Goal: Entertainment & Leisure: Consume media (video, audio)

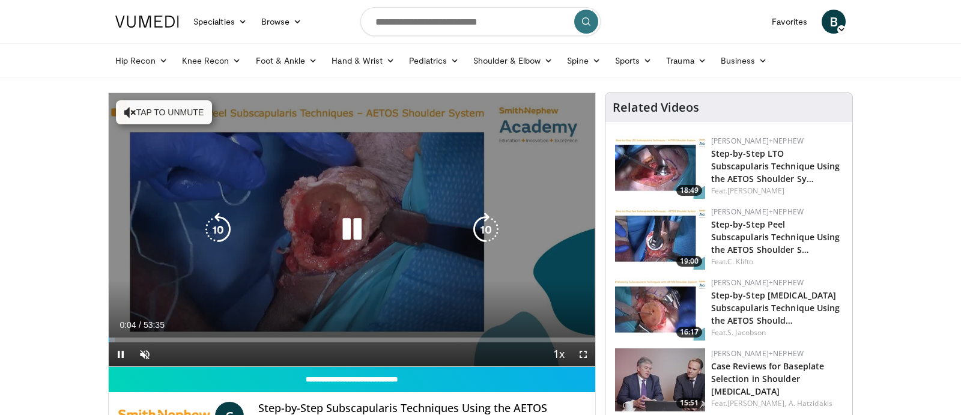
click at [139, 118] on button "Tap to unmute" at bounding box center [164, 112] width 96 height 24
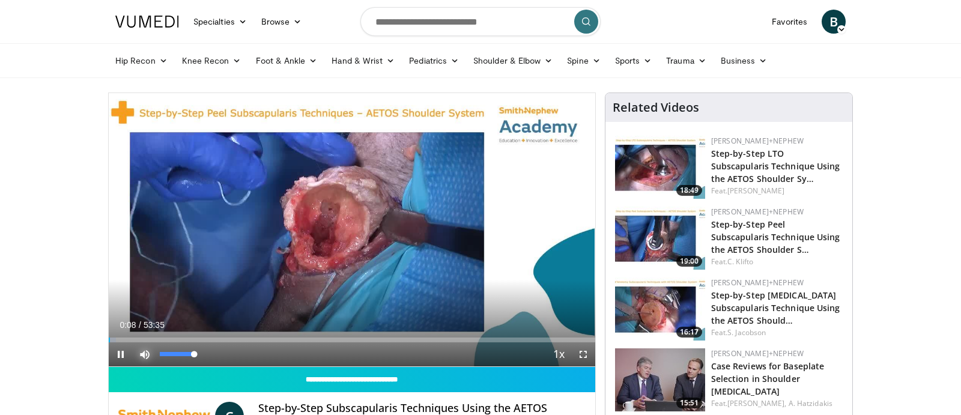
click at [145, 354] on span "Video Player" at bounding box center [145, 354] width 24 height 24
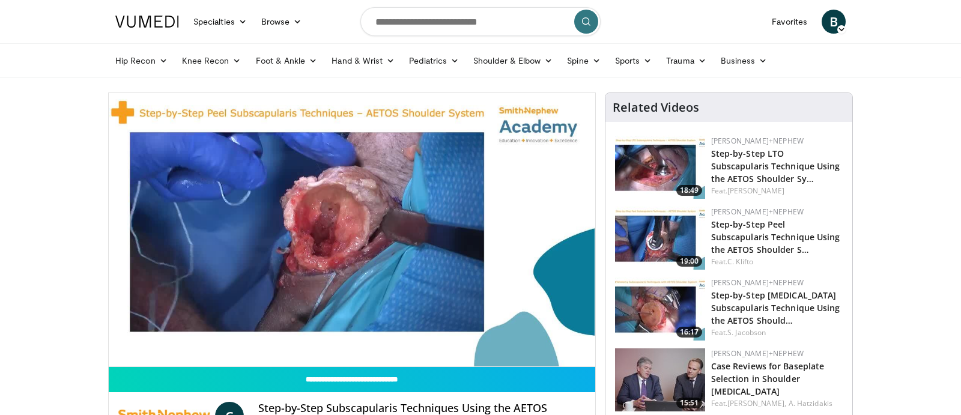
click at [145, 354] on div "10 seconds Tap to unmute" at bounding box center [352, 229] width 487 height 273
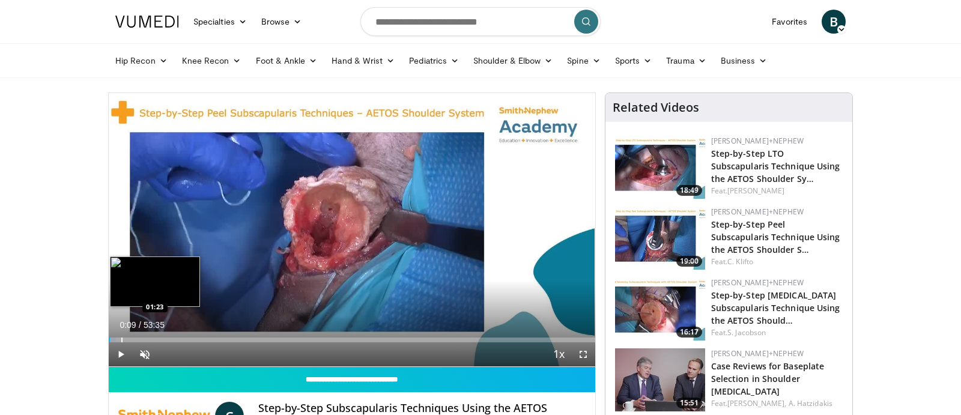
click at [122, 339] on div "Progress Bar" at bounding box center [121, 340] width 1 height 5
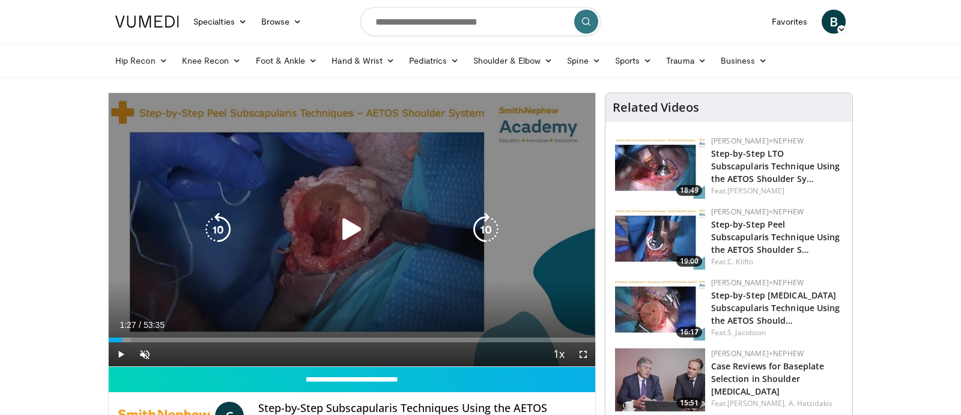
click at [356, 226] on icon "Video Player" at bounding box center [352, 230] width 34 height 34
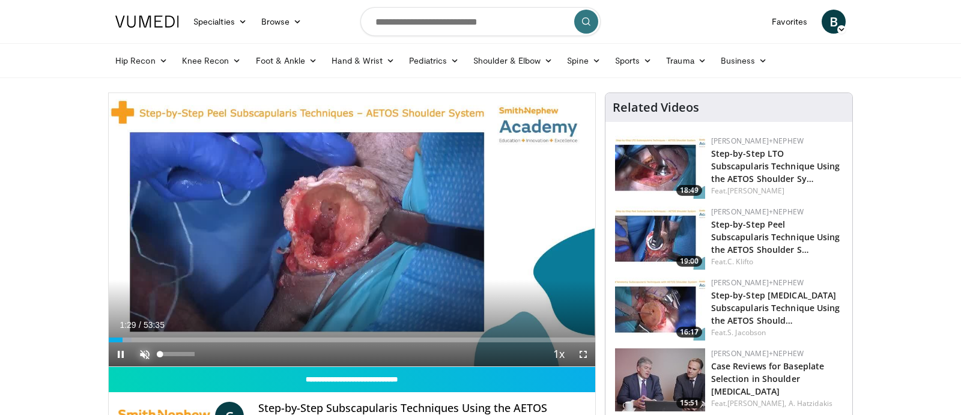
click at [144, 354] on span "Video Player" at bounding box center [145, 354] width 24 height 24
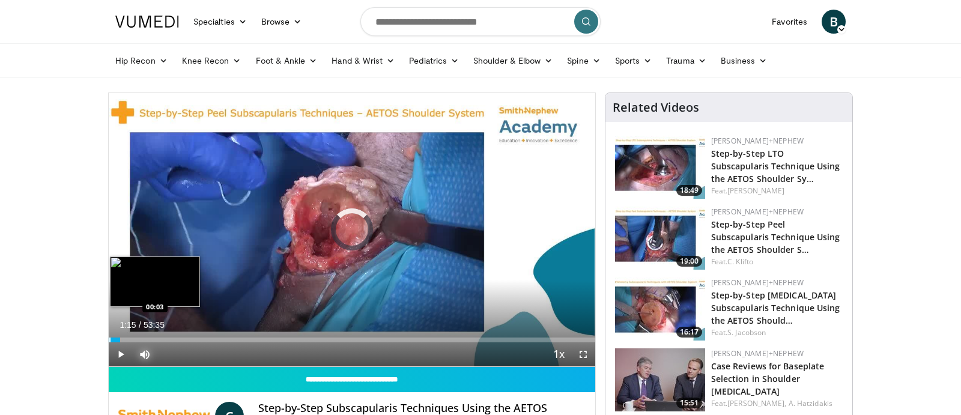
drag, startPoint x: 120, startPoint y: 339, endPoint x: 112, endPoint y: 338, distance: 8.0
click at [109, 338] on div "Progress Bar" at bounding box center [109, 340] width 1 height 5
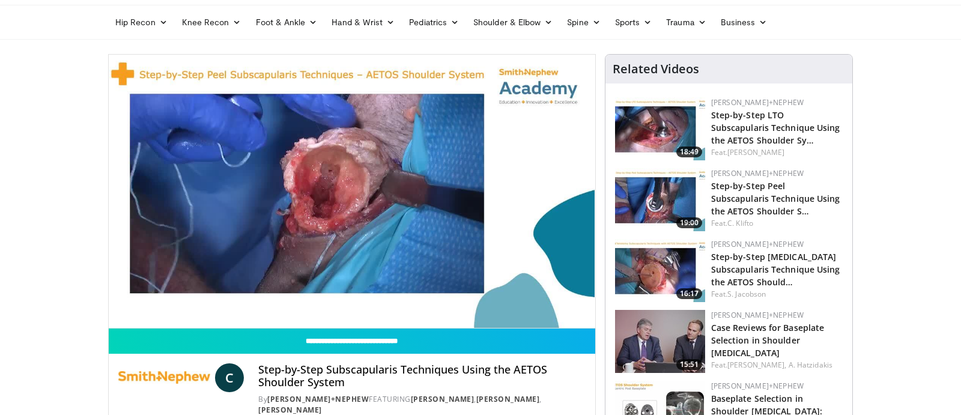
scroll to position [38, 0]
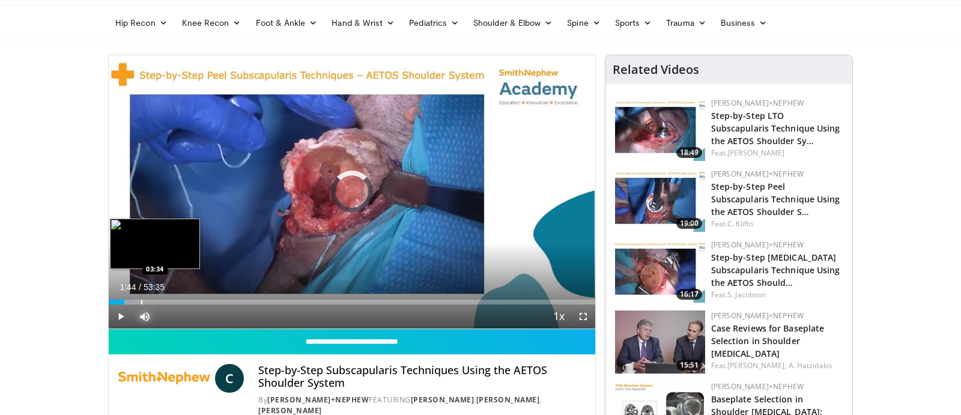
click at [141, 303] on div "Progress Bar" at bounding box center [141, 302] width 1 height 5
click at [159, 301] on div "Progress Bar" at bounding box center [159, 302] width 1 height 5
click at [151, 302] on div "Progress Bar" at bounding box center [151, 302] width 1 height 5
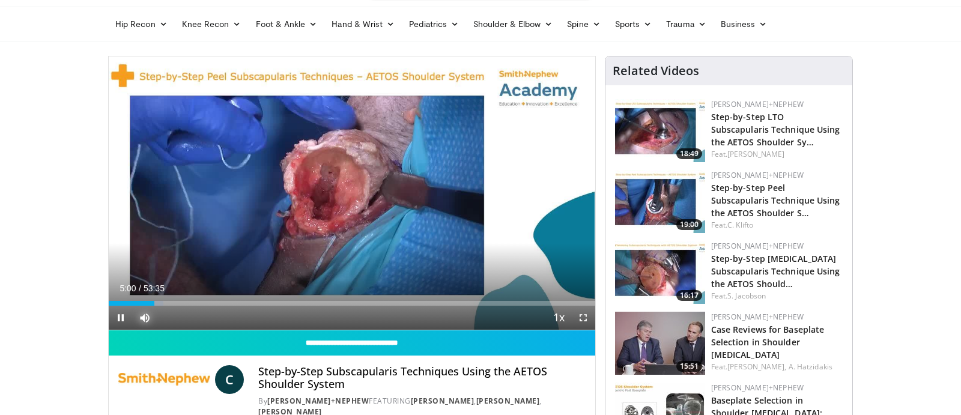
scroll to position [36, 0]
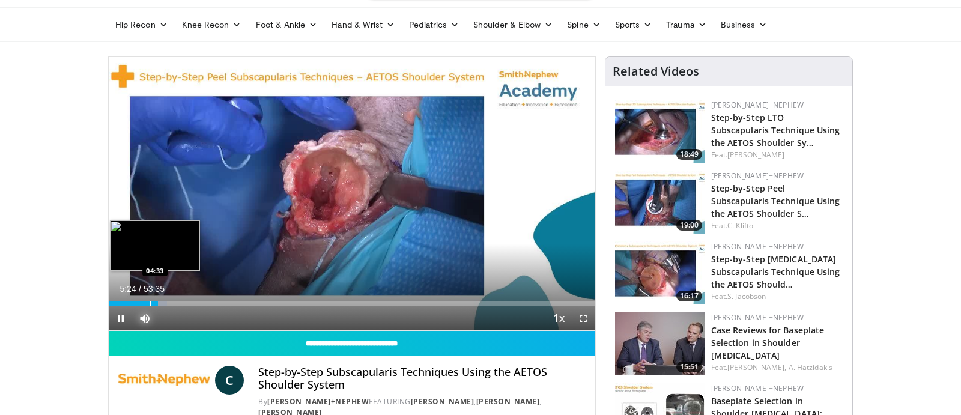
click at [150, 302] on div "Progress Bar" at bounding box center [150, 304] width 1 height 5
click at [154, 305] on div "Progress Bar" at bounding box center [154, 304] width 1 height 5
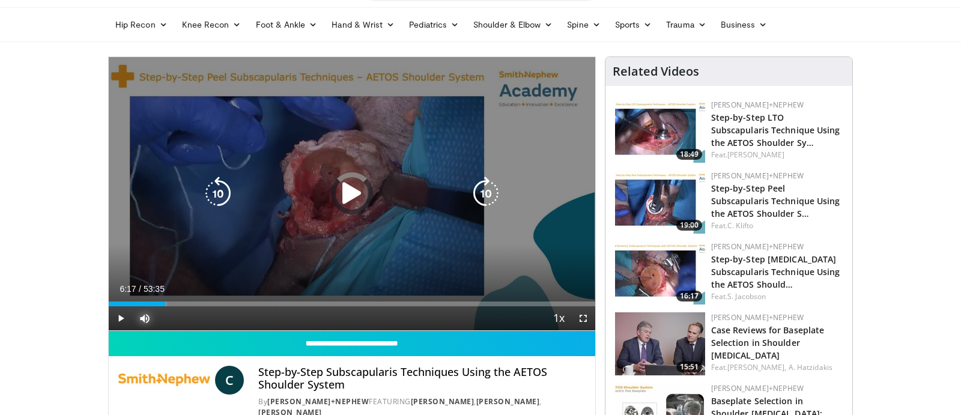
click at [165, 305] on div "Loaded : 12.03% 05:26 06:21" at bounding box center [352, 304] width 487 height 5
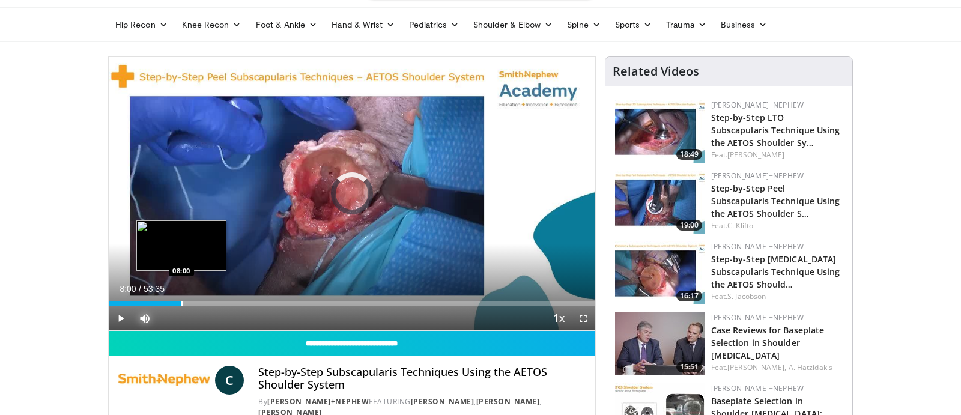
click at [181, 304] on div "Progress Bar" at bounding box center [181, 304] width 1 height 5
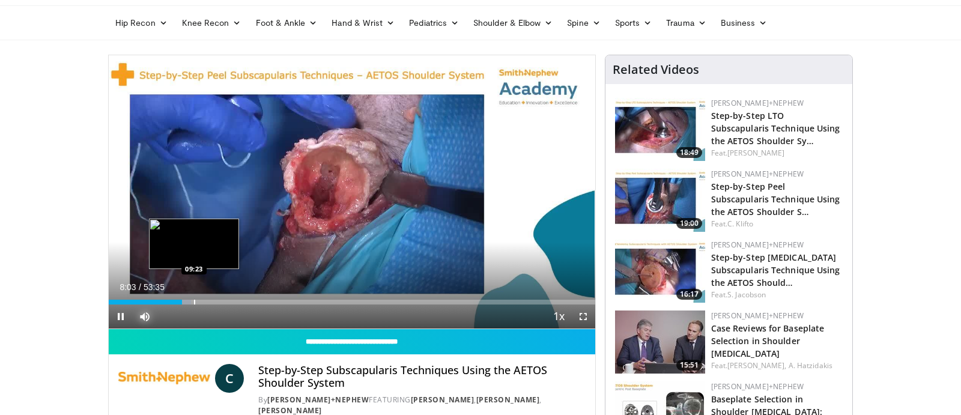
scroll to position [35, 0]
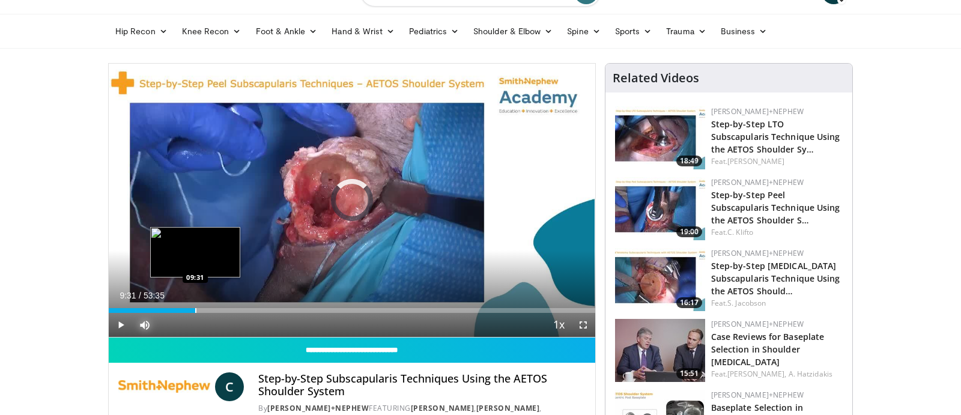
click at [195, 303] on div "Loaded : 0.00% 09:31 09:31" at bounding box center [352, 307] width 487 height 11
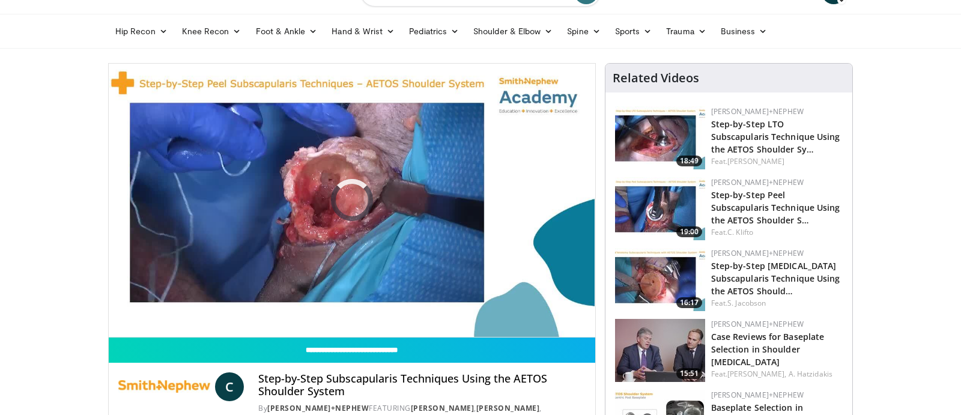
scroll to position [33, 0]
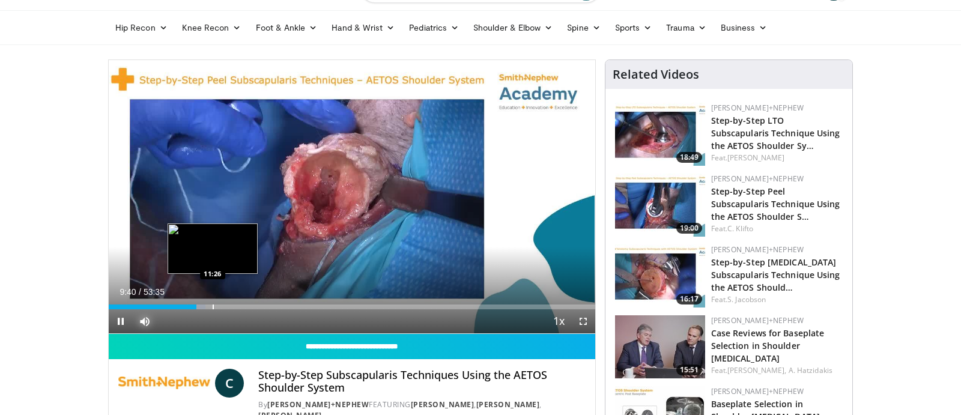
click at [213, 306] on div "Progress Bar" at bounding box center [213, 307] width 1 height 5
click at [228, 308] on div "Progress Bar" at bounding box center [228, 307] width 1 height 5
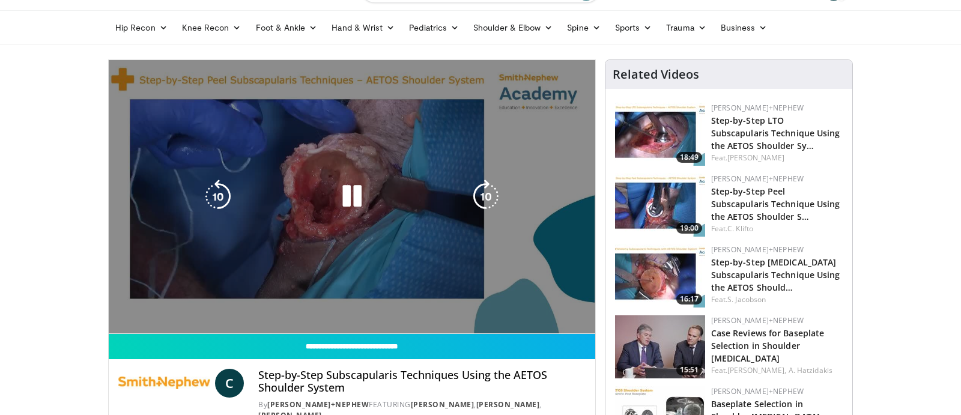
click at [243, 306] on video-js "**********" at bounding box center [352, 197] width 487 height 274
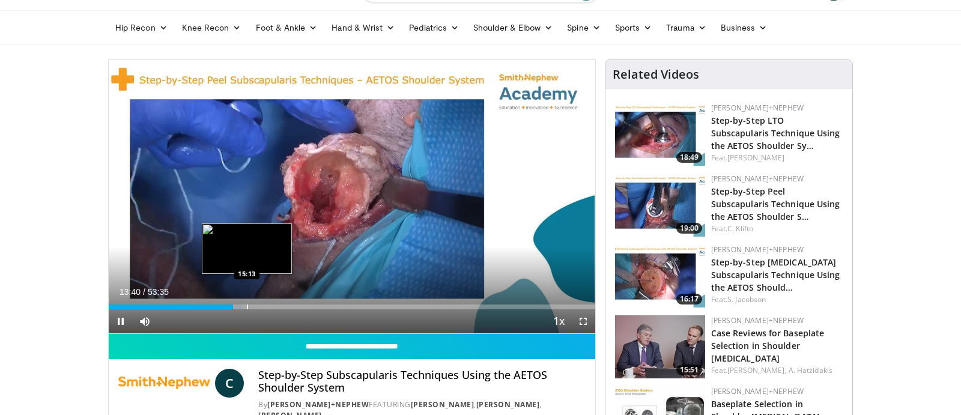
click at [247, 309] on div "Progress Bar" at bounding box center [247, 307] width 1 height 5
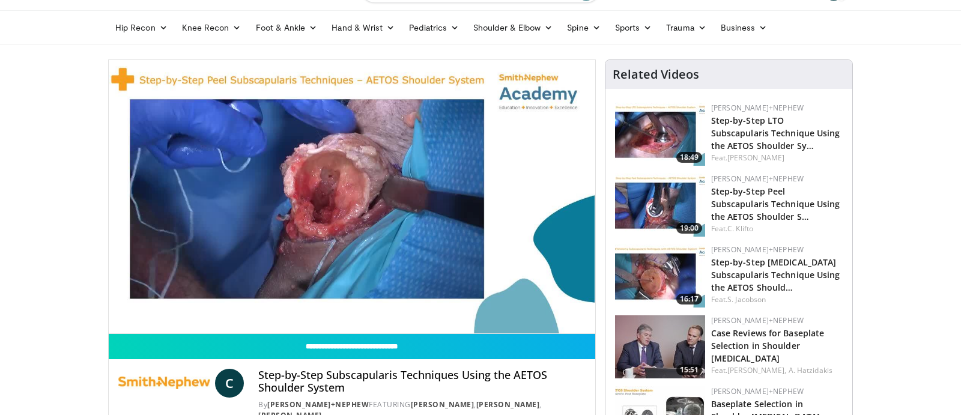
click at [243, 308] on video-js "**********" at bounding box center [352, 197] width 487 height 274
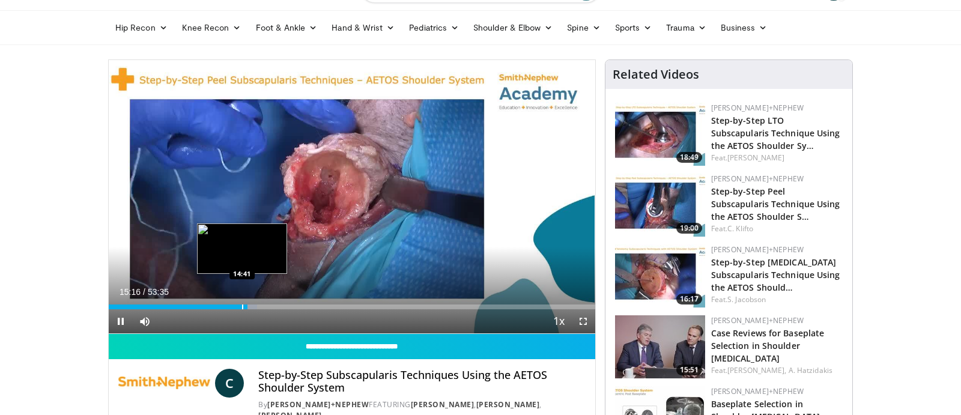
click at [242, 308] on div "Progress Bar" at bounding box center [242, 307] width 1 height 5
click at [235, 308] on div "Progress Bar" at bounding box center [235, 307] width 1 height 5
click at [255, 306] on div "Progress Bar" at bounding box center [255, 307] width 1 height 5
click at [267, 308] on div "Progress Bar" at bounding box center [267, 307] width 1 height 5
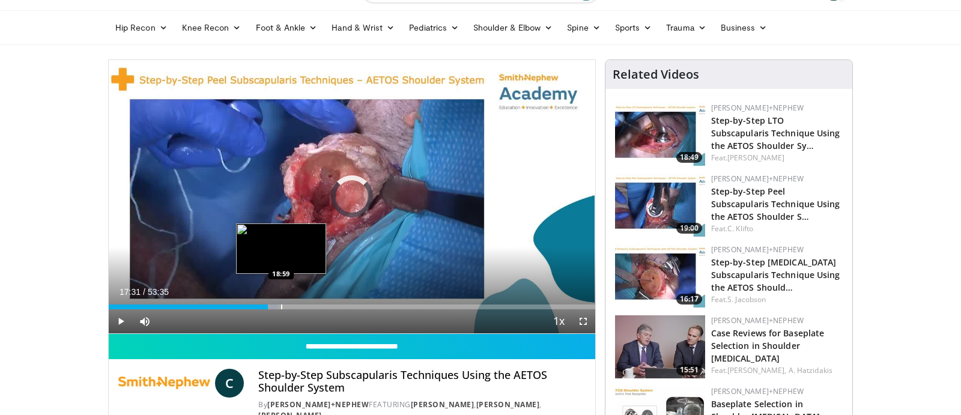
click at [281, 308] on div "Progress Bar" at bounding box center [281, 307] width 1 height 5
click at [300, 307] on div "Progress Bar" at bounding box center [300, 307] width 1 height 5
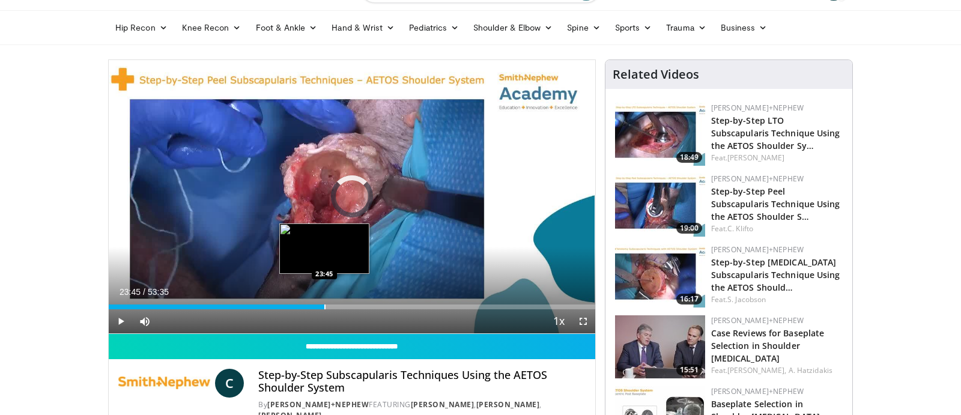
click at [324, 308] on div "Progress Bar" at bounding box center [324, 307] width 1 height 5
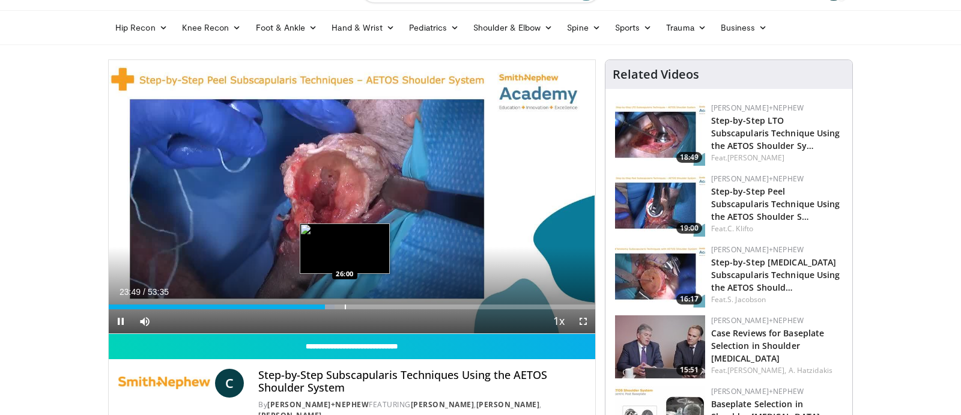
click at [345, 308] on div "Progress Bar" at bounding box center [345, 307] width 1 height 5
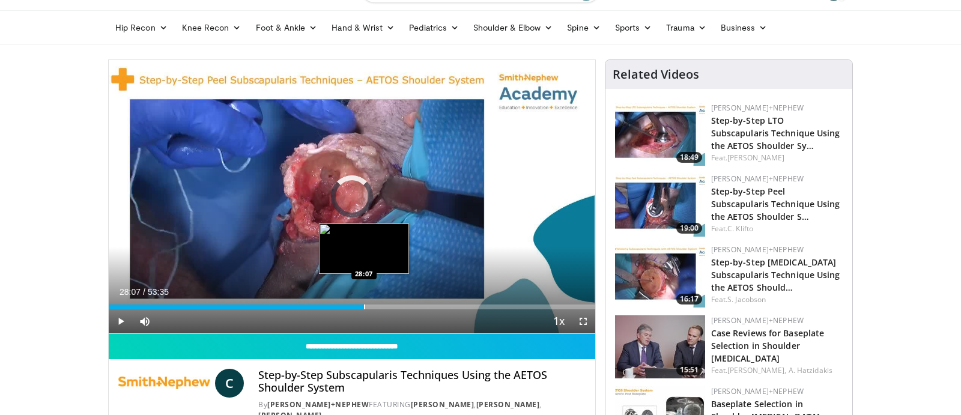
click at [364, 308] on div "Progress Bar" at bounding box center [364, 307] width 1 height 5
click at [358, 308] on div "Progress Bar" at bounding box center [358, 307] width 1 height 5
click at [374, 306] on div "Progress Bar" at bounding box center [374, 307] width 1 height 5
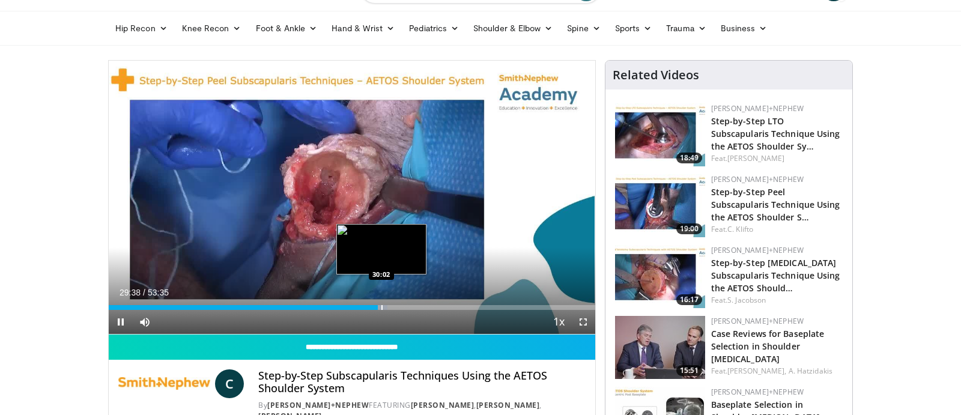
scroll to position [32, 0]
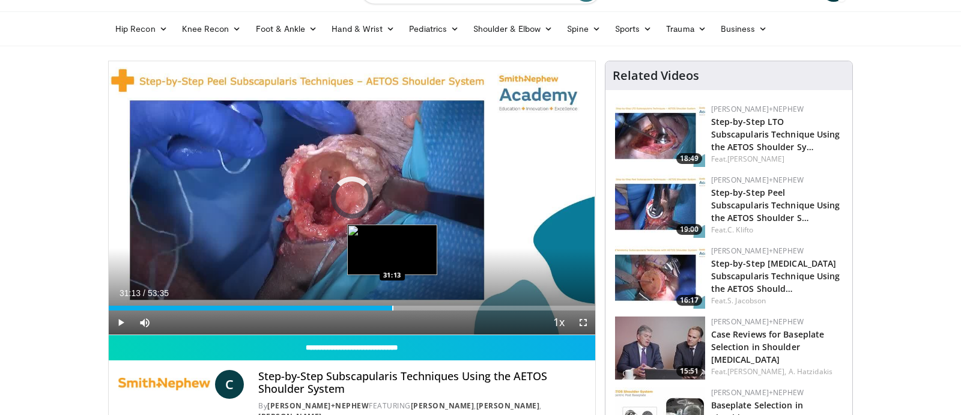
click at [392, 306] on div "Progress Bar" at bounding box center [392, 308] width 1 height 5
click at [402, 309] on div "Progress Bar" at bounding box center [402, 308] width 1 height 5
click at [412, 309] on div "Progress Bar" at bounding box center [412, 308] width 1 height 5
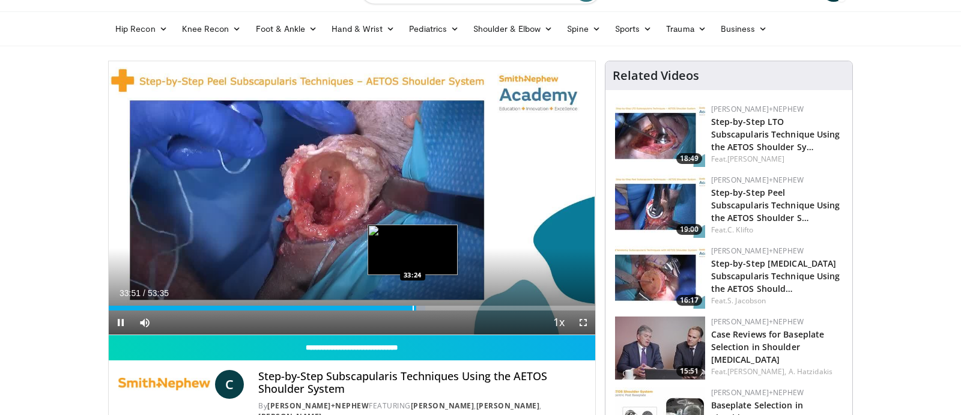
scroll to position [29, 0]
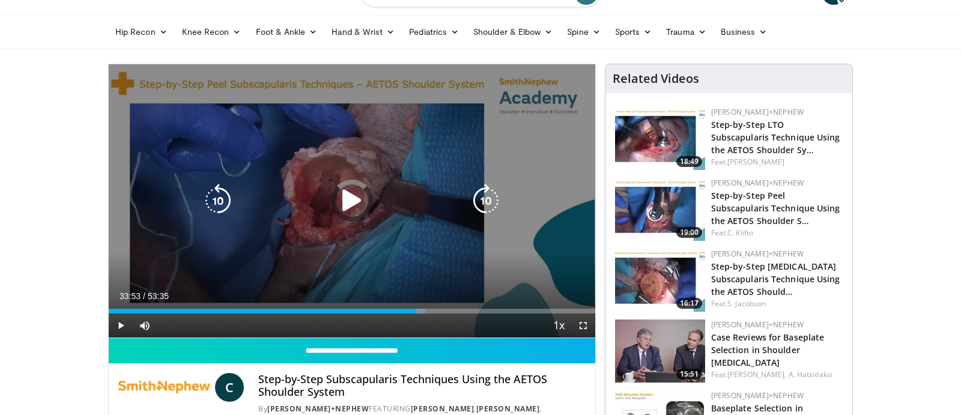
click at [431, 310] on div "Loaded : 65.09% 33:53 35:27" at bounding box center [352, 307] width 487 height 11
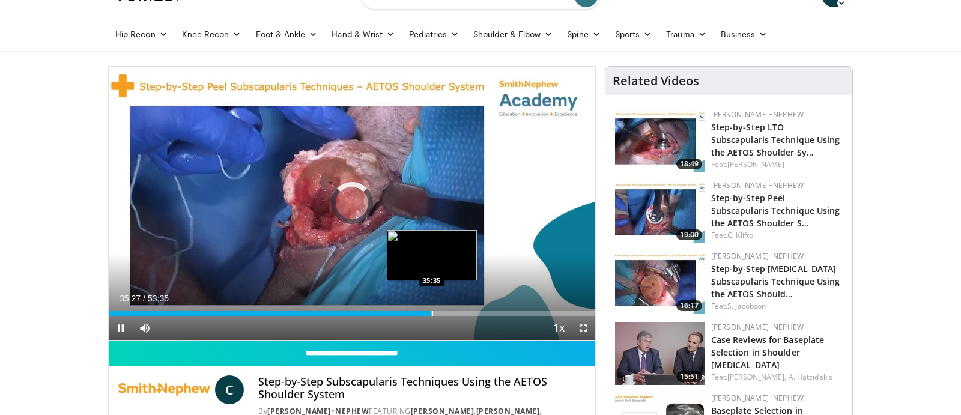
scroll to position [28, 0]
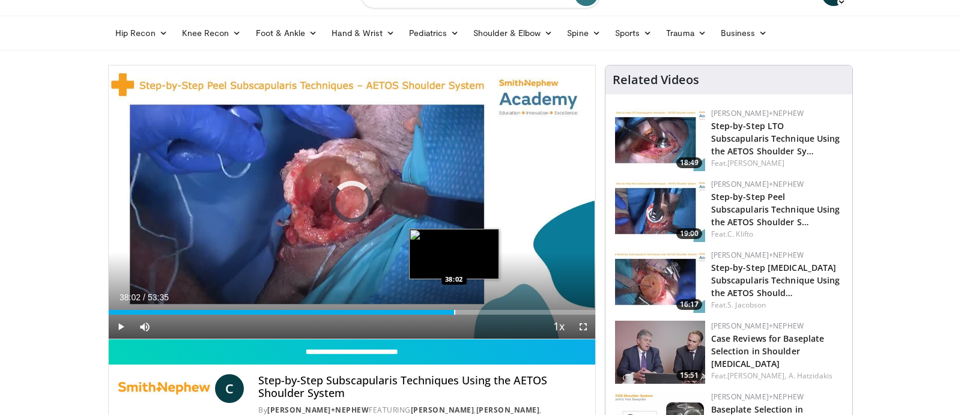
click at [454, 311] on div "Loaded : 68.17% 38:02 38:02" at bounding box center [352, 308] width 487 height 11
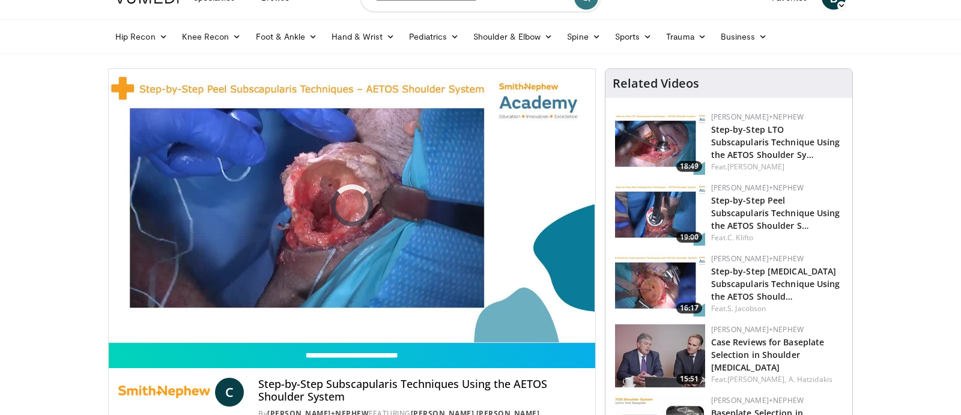
scroll to position [25, 0]
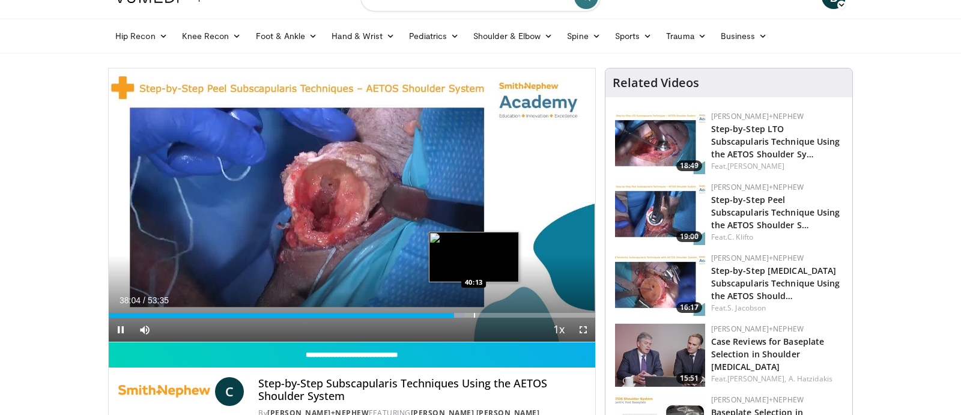
click at [474, 315] on div "Loaded : 73.11% 38:05 40:13" at bounding box center [352, 311] width 487 height 11
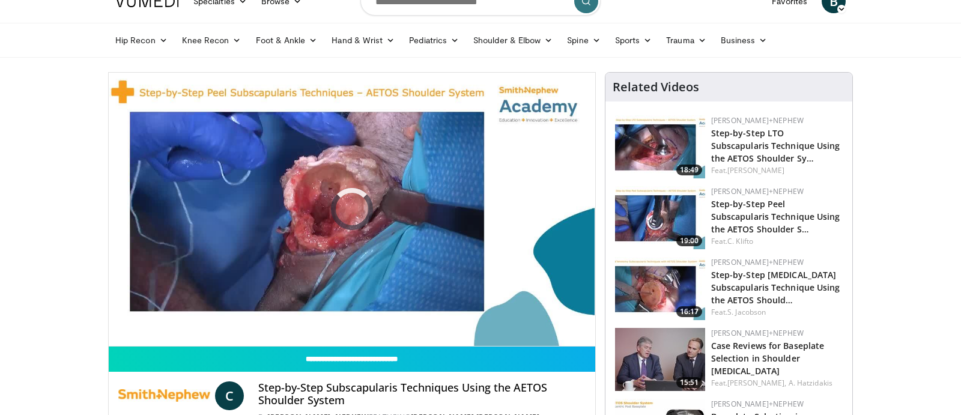
scroll to position [25, 0]
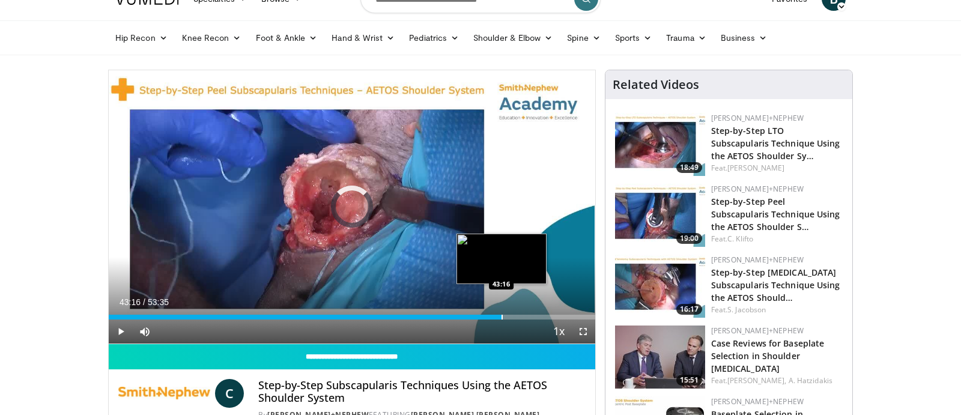
click at [502, 315] on div "Progress Bar" at bounding box center [502, 317] width 1 height 5
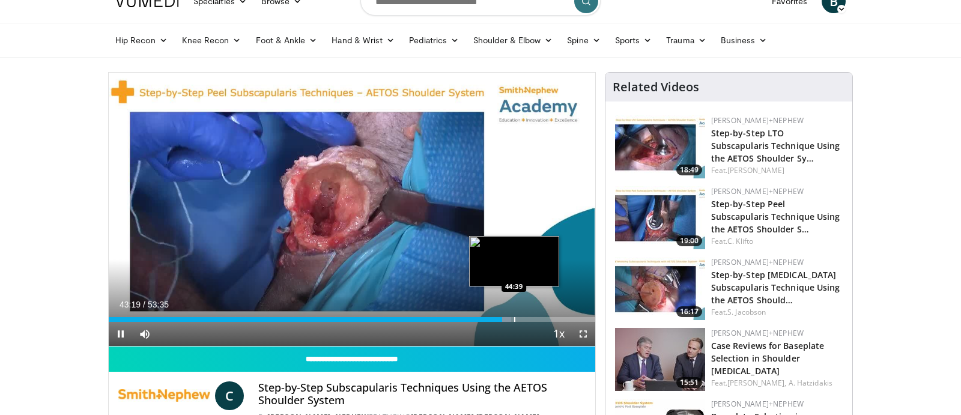
click at [514, 318] on div "Progress Bar" at bounding box center [514, 319] width 1 height 5
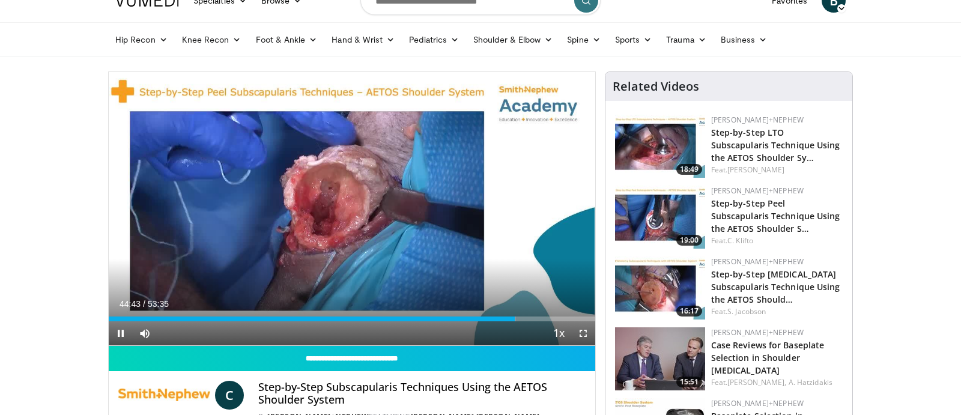
scroll to position [22, 0]
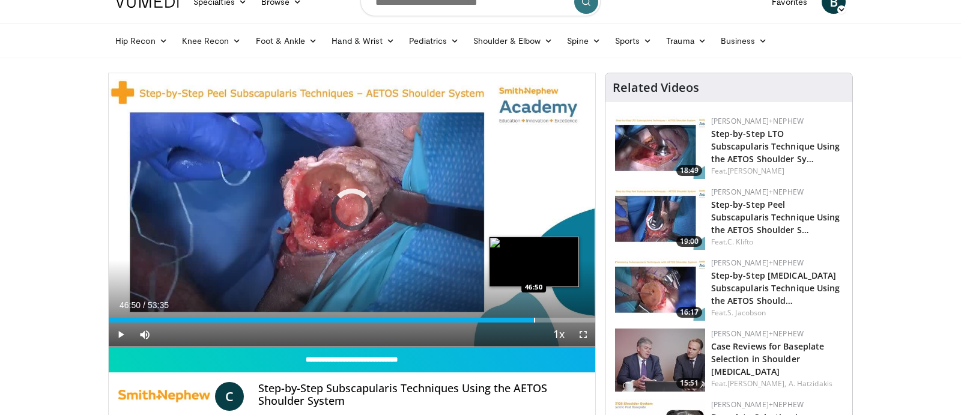
click at [534, 318] on div "Progress Bar" at bounding box center [534, 320] width 1 height 5
